Goal: Information Seeking & Learning: Learn about a topic

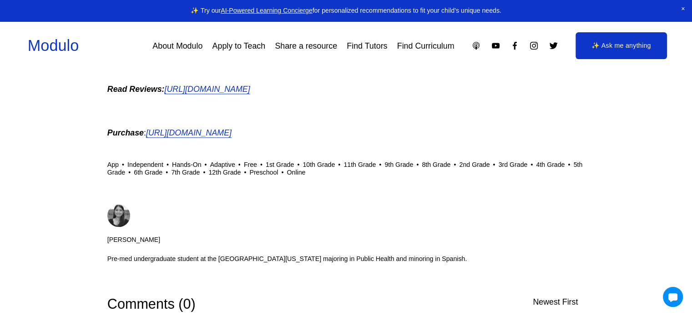
scroll to position [914, 0]
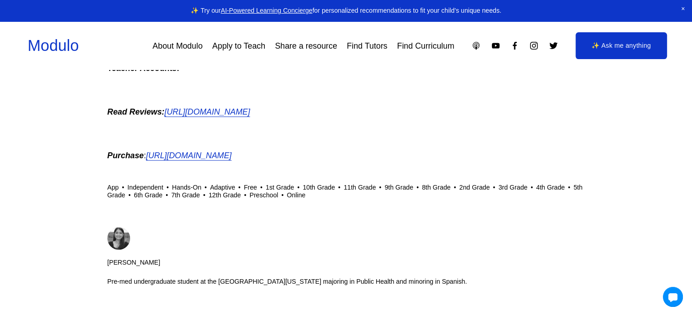
click at [276, 162] on p "Purchase : https://play.google.com/store/apps/details?id=com.ubisoft.dance.Just…" at bounding box center [345, 155] width 477 height 15
click at [260, 163] on p "Purchase : https://play.google.com/store/apps/details?id=com.ubisoft.dance.Just…" at bounding box center [345, 155] width 477 height 15
click at [231, 159] on em "https://play.google.com/store/apps/details?id=com.ubisoft.dance.JustDance&&refe…" at bounding box center [188, 155] width 85 height 9
click at [229, 112] on em "https://apps.apple.com/us/app/just-dance-now/id833517462" at bounding box center [206, 111] width 85 height 9
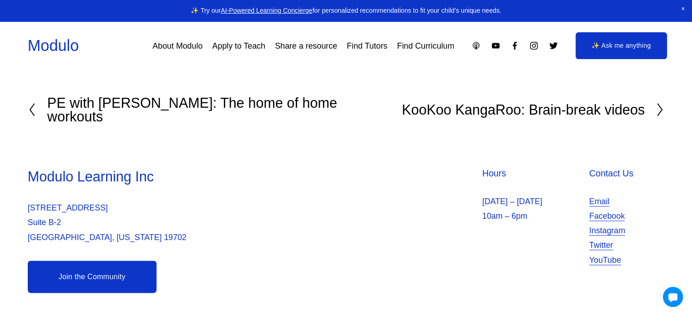
scroll to position [1232, 0]
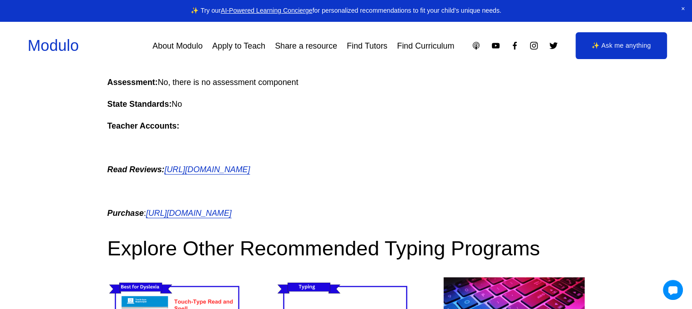
scroll to position [840, 0]
click at [250, 166] on em "https://www.google.com/search?q=mario+teaches+typing+review&oq=mario+teaches+ty…" at bounding box center [206, 169] width 85 height 9
click at [231, 218] on em "https://playclassic.games/games/educational-dos-games-online/play-mario-teaches…" at bounding box center [188, 213] width 85 height 9
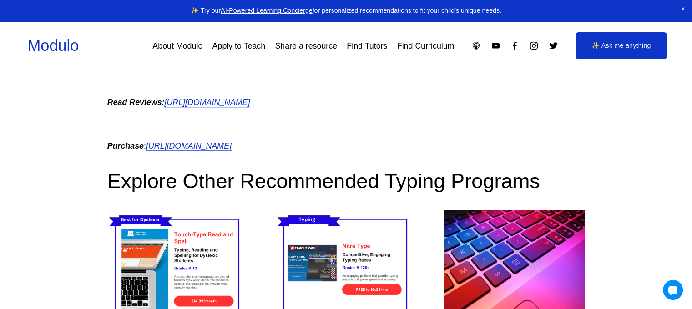
scroll to position [886, 0]
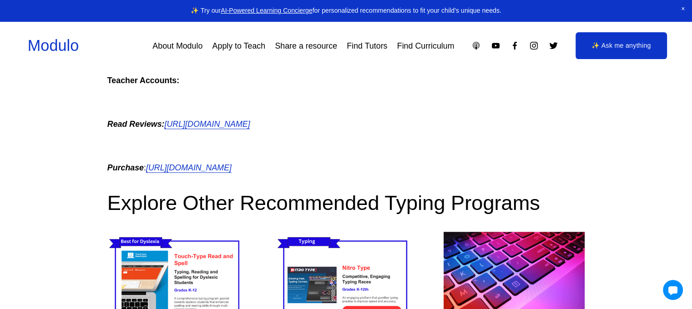
click at [231, 172] on em "https://playclassic.games/games/educational-dos-games-online/play-mario-teaches…" at bounding box center [188, 167] width 85 height 9
click at [250, 123] on em "https://www.google.com/search?q=mario+teaches+typing+review&oq=mario+teaches+ty…" at bounding box center [206, 124] width 85 height 9
click at [231, 172] on em "https://playclassic.games/games/educational-dos-games-online/play-mario-teaches…" at bounding box center [188, 167] width 85 height 9
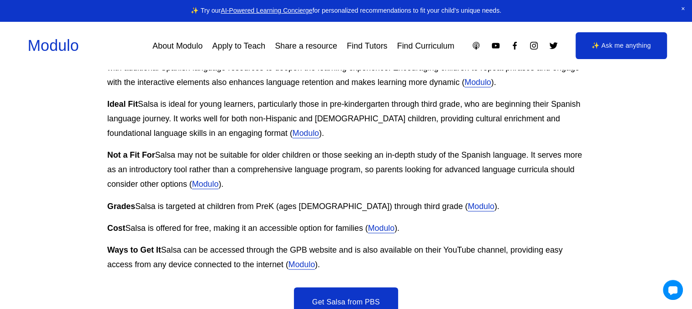
scroll to position [1091, 0]
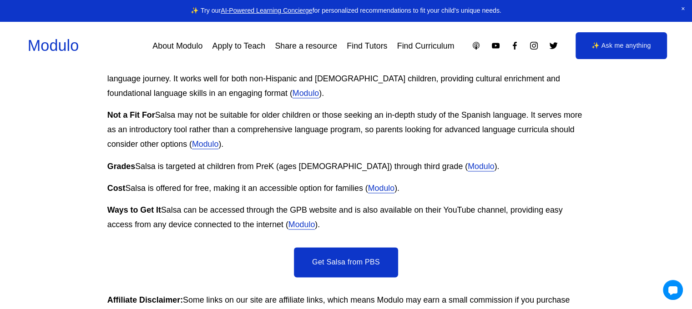
click at [377, 265] on link "Get Salsa from PBS" at bounding box center [346, 262] width 104 height 30
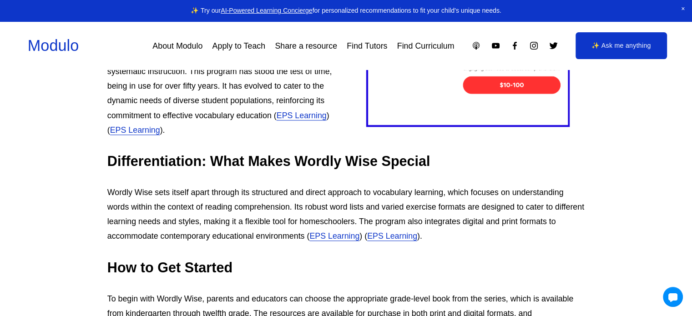
scroll to position [455, 0]
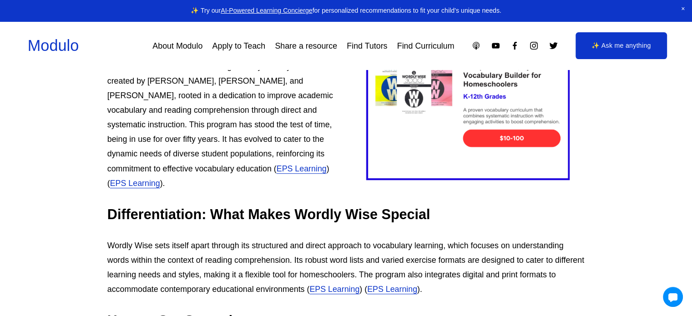
click at [276, 164] on link "EPS Learning" at bounding box center [301, 168] width 50 height 9
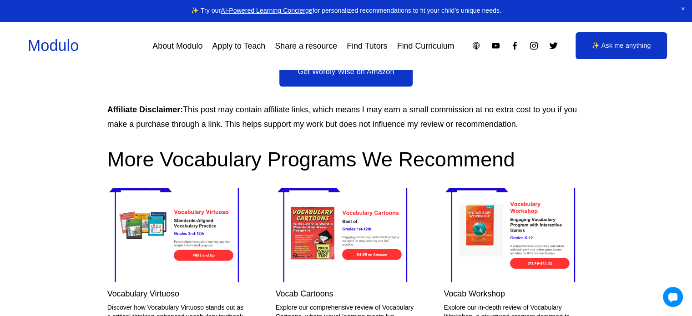
scroll to position [1683, 0]
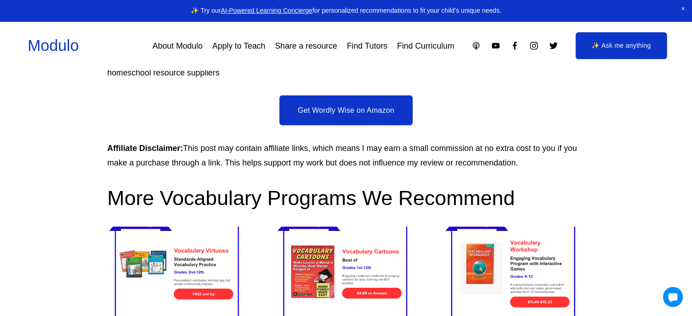
click at [303, 107] on link "Get Wordly Wise on Amazon" at bounding box center [345, 110] width 133 height 30
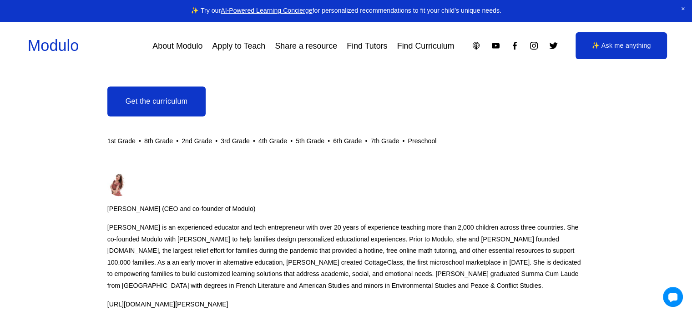
scroll to position [342, 0]
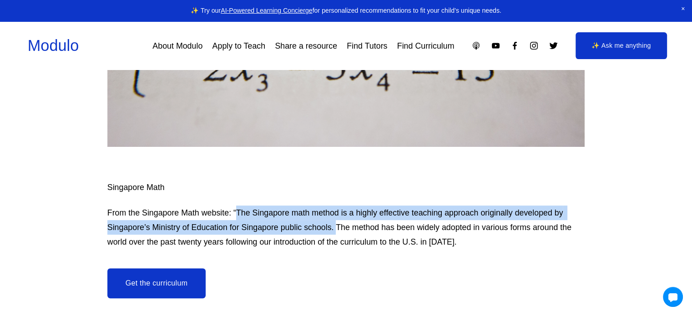
drag, startPoint x: 236, startPoint y: 211, endPoint x: 335, endPoint y: 223, distance: 100.0
click at [335, 223] on p "From the Singapore Math website: “The Singapore math method is a highly effecti…" at bounding box center [345, 228] width 477 height 44
copy p "The Singapore math method is a highly effective teaching approach originally de…"
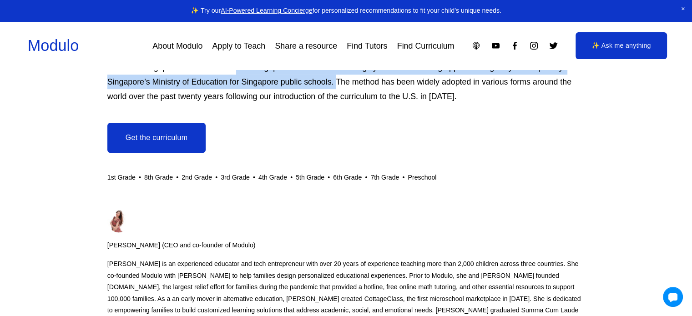
scroll to position [478, 0]
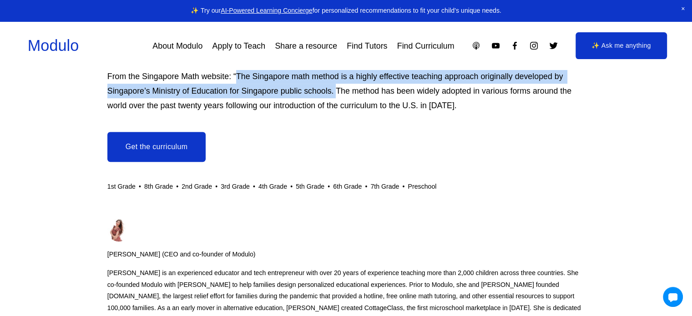
click at [160, 151] on link "Get the curriculum" at bounding box center [156, 147] width 98 height 30
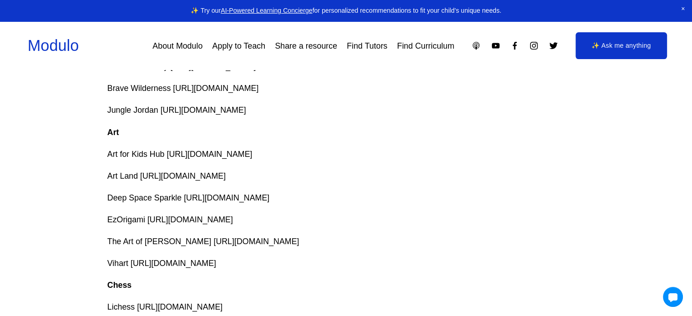
scroll to position [297, 0]
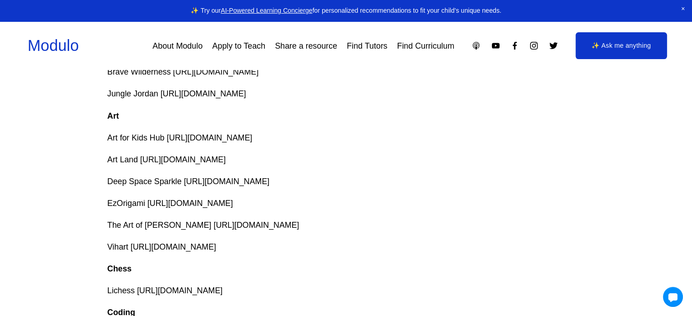
drag, startPoint x: 367, startPoint y: 243, endPoint x: 132, endPoint y: 241, distance: 235.1
click at [132, 241] on p "Vihart http://www.youtube.com/channel/UCOGeU-1Fig3rrDjhm9Zs_wg" at bounding box center [345, 247] width 477 height 15
copy p "http://www.youtube.com/channel/UCOGeU-1Fig3rrDjhm9Zs_wg"
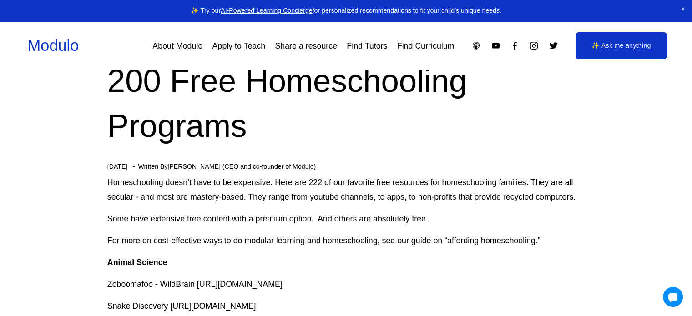
scroll to position [0, 0]
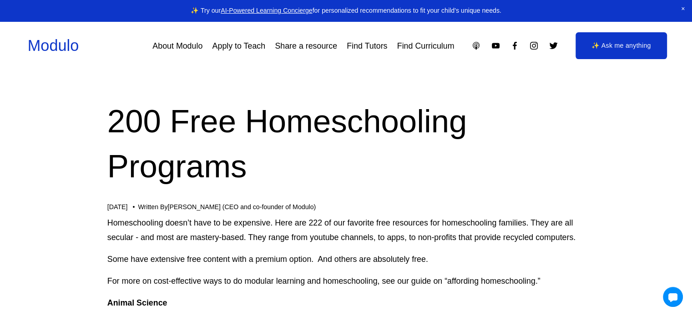
drag, startPoint x: 475, startPoint y: 156, endPoint x: 104, endPoint y: 307, distance: 399.9
copy div "Animal Science Zoboomafoo - WildBrain http://www.youtube.com/channel/UCJG3nI6FX…"
